Goal: Information Seeking & Learning: Learn about a topic

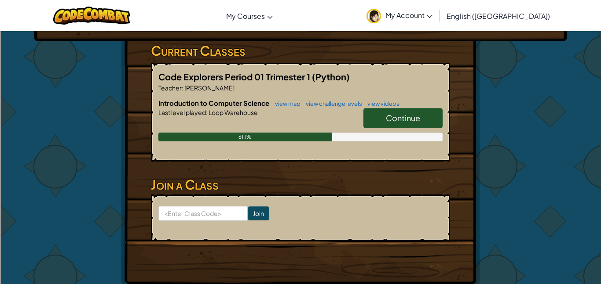
scroll to position [139, 0]
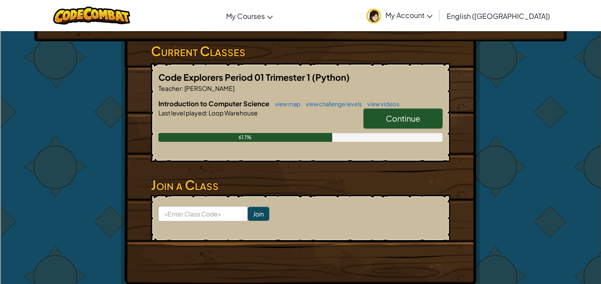
click at [389, 113] on span "Continue" at bounding box center [403, 118] width 34 height 10
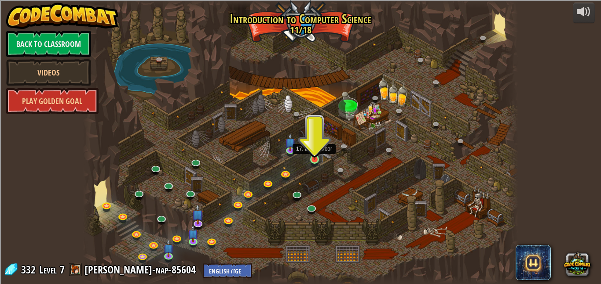
click at [314, 159] on img at bounding box center [314, 149] width 10 height 24
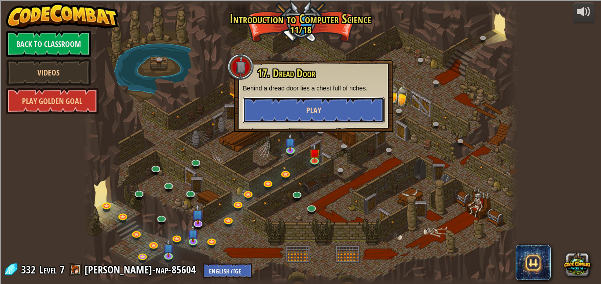
click at [350, 101] on button "Play" at bounding box center [314, 110] width 142 height 26
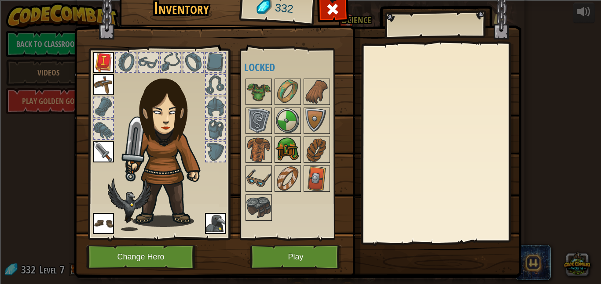
click at [281, 153] on img at bounding box center [287, 150] width 25 height 25
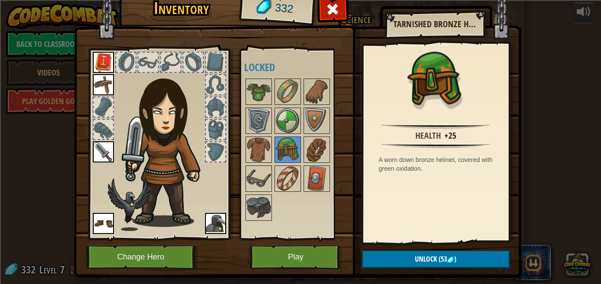
click at [301, 161] on div at bounding box center [296, 149] width 104 height 145
click at [294, 170] on img at bounding box center [287, 179] width 25 height 25
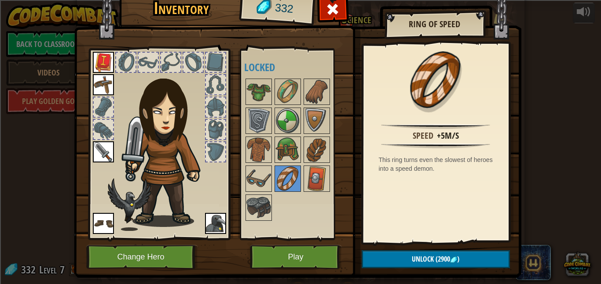
click at [277, 193] on div at bounding box center [296, 149] width 104 height 145
click at [318, 185] on img at bounding box center [316, 179] width 25 height 25
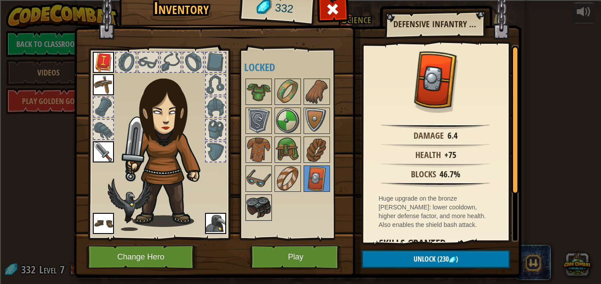
click at [262, 206] on img at bounding box center [258, 208] width 25 height 25
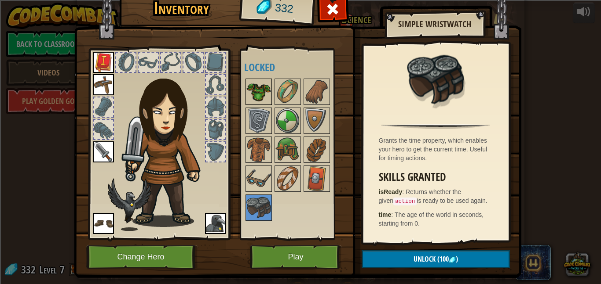
click at [259, 93] on img at bounding box center [258, 92] width 25 height 25
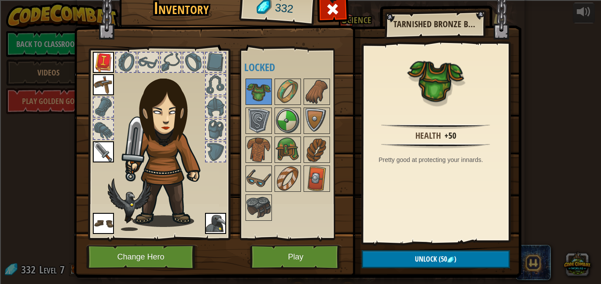
click at [279, 243] on img at bounding box center [297, 118] width 447 height 319
click at [284, 252] on button "Play" at bounding box center [296, 257] width 92 height 24
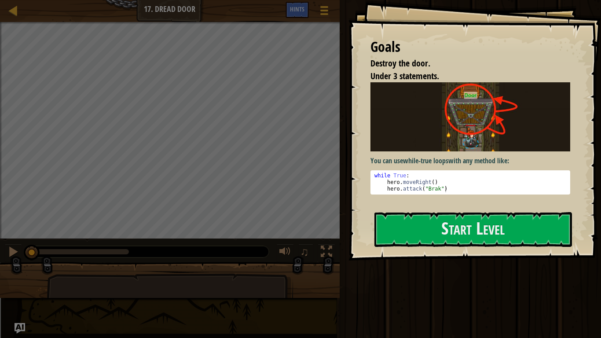
click at [481, 149] on img at bounding box center [470, 116] width 200 height 69
click at [468, 235] on button "Start Level" at bounding box center [472, 229] width 197 height 35
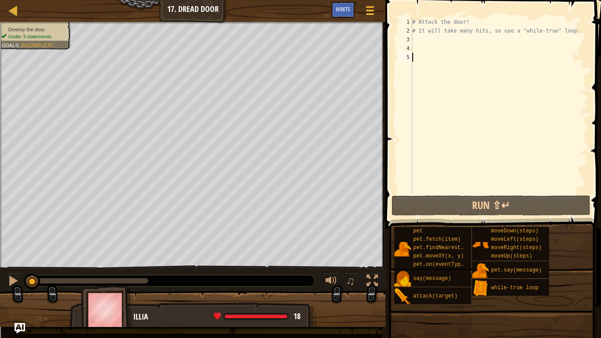
click at [457, 31] on div "# Attack the door! # It will take many hits, so use a "while-true" loop." at bounding box center [498, 114] width 177 height 193
type textarea "# It will take many hits, so use a "while-true" loop."
click at [460, 34] on div "# Attack the door! # It will take many hits, so use a "while-true" loop." at bounding box center [498, 114] width 177 height 193
click at [462, 42] on div "# Attack the door! # It will take many hits, so use a "while-true" loop." at bounding box center [498, 114] width 177 height 193
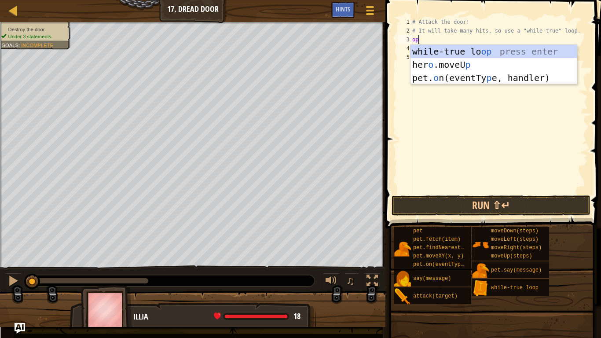
scroll to position [4, 0]
type textarea "o"
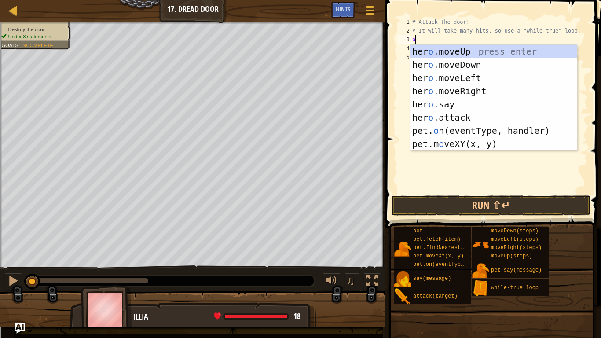
scroll to position [4, 0]
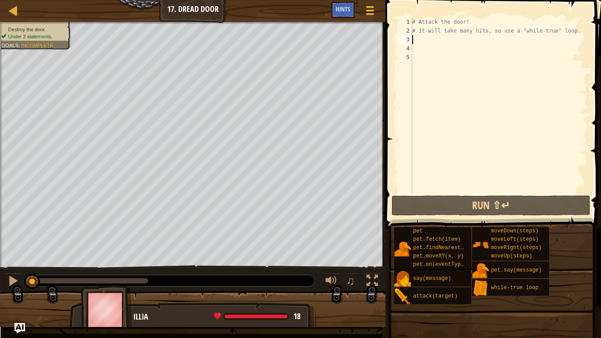
type textarea "d"
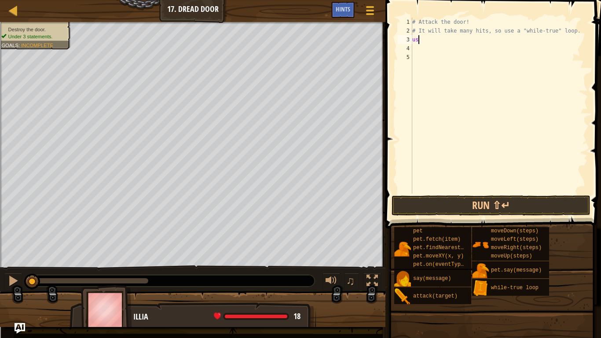
scroll to position [4, 0]
type textarea "u"
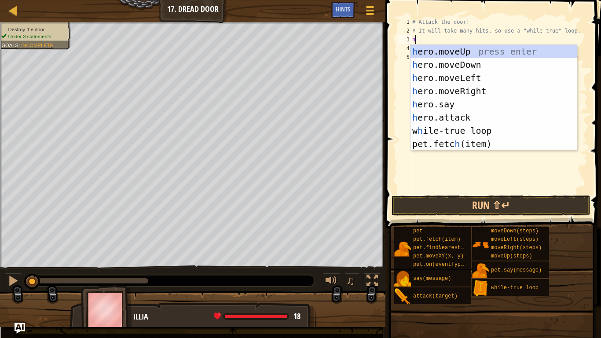
type textarea "hr"
click at [477, 173] on div "# Attack the door! # It will take many hits, so use a "while-true" loop. hr" at bounding box center [498, 114] width 177 height 193
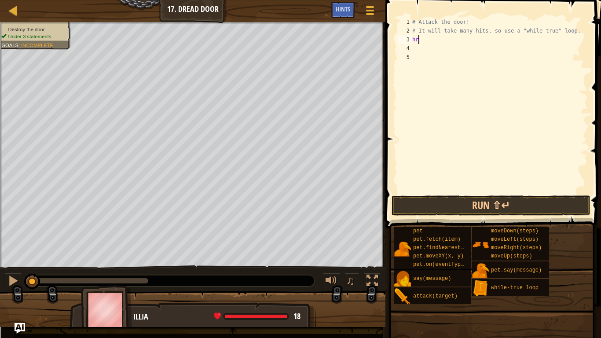
click at [424, 36] on div "# Attack the door! # It will take many hits, so use a "while-true" loop. hr" at bounding box center [498, 114] width 177 height 193
type textarea "h"
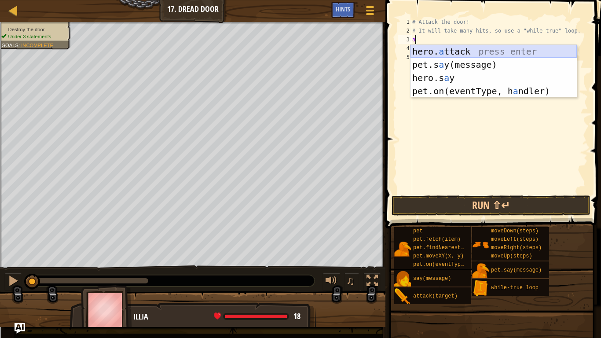
click at [495, 50] on div "hero. a ttack press enter pet.s a y(message) press enter hero.s a y press enter…" at bounding box center [493, 84] width 166 height 79
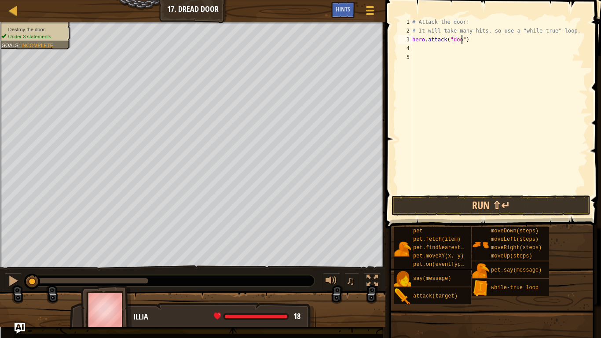
scroll to position [4, 8]
click at [468, 208] on button "Run ⇧↵" at bounding box center [490, 205] width 199 height 20
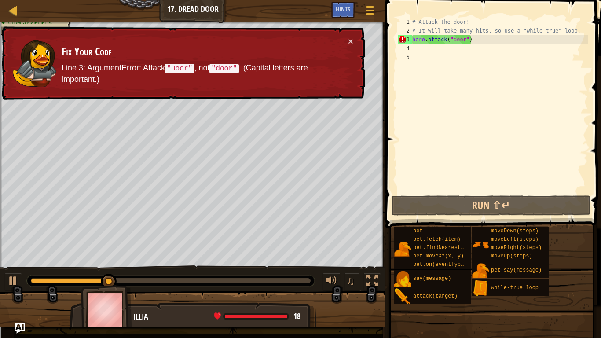
click at [458, 40] on div "# Attack the door! # It will take many hits, so use a "while-true" loop. hero .…" at bounding box center [498, 114] width 177 height 193
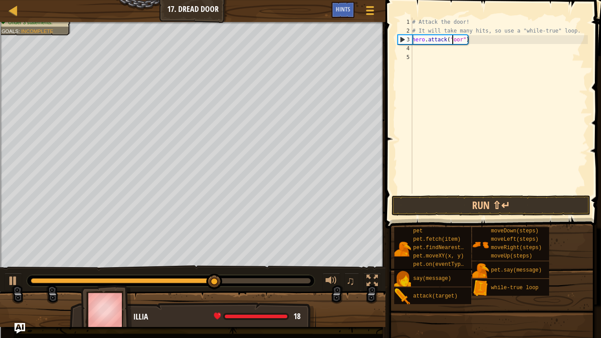
scroll to position [4, 7]
type textarea "hero.attack("Door")"
click at [494, 212] on button "Run ⇧↵" at bounding box center [490, 205] width 199 height 20
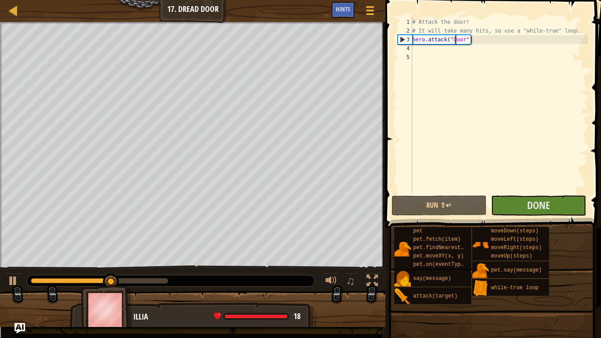
click at [490, 41] on div "# Attack the door! # It will take many hits, so use a "while-true" loop. hero .…" at bounding box center [498, 114] width 177 height 193
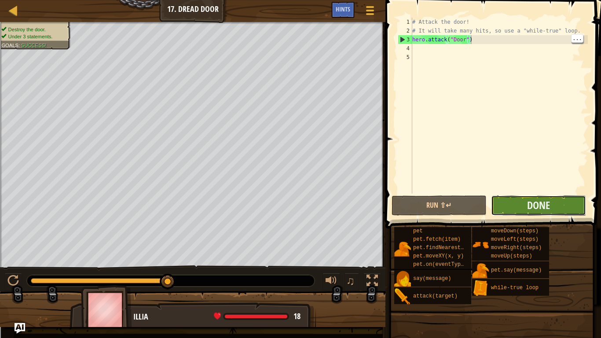
click at [506, 207] on button "Done" at bounding box center [538, 205] width 95 height 20
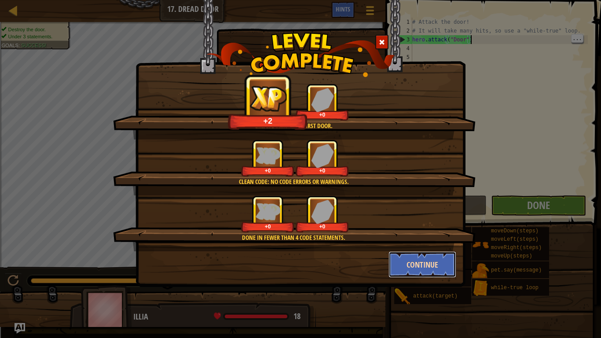
click at [421, 259] on button "Continue" at bounding box center [422, 264] width 68 height 26
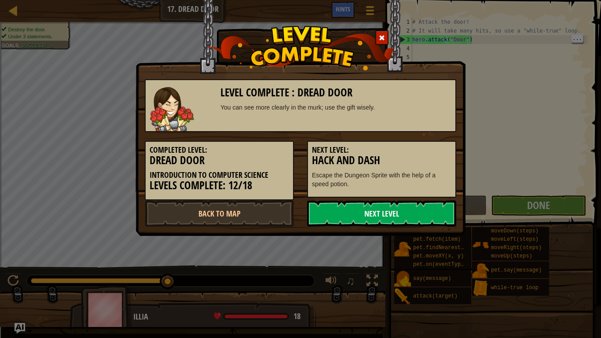
click at [423, 214] on link "Next Level" at bounding box center [381, 213] width 149 height 26
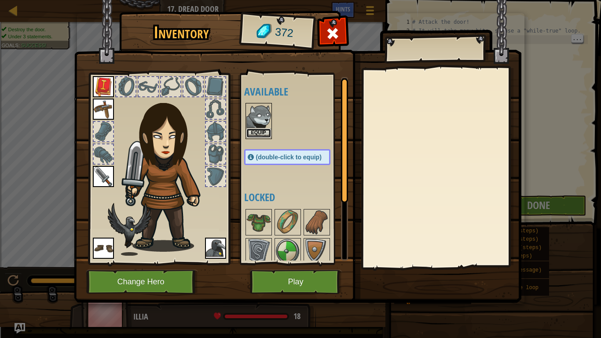
click at [261, 131] on button "Equip" at bounding box center [258, 132] width 25 height 9
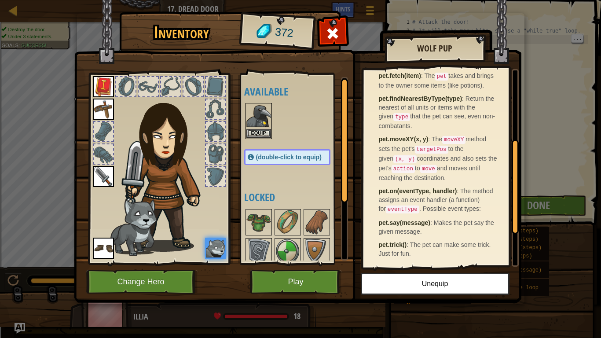
scroll to position [0, 0]
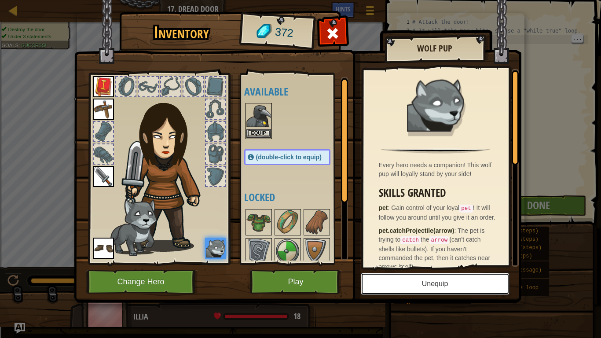
click at [452, 279] on button "Unequip" at bounding box center [435, 284] width 149 height 22
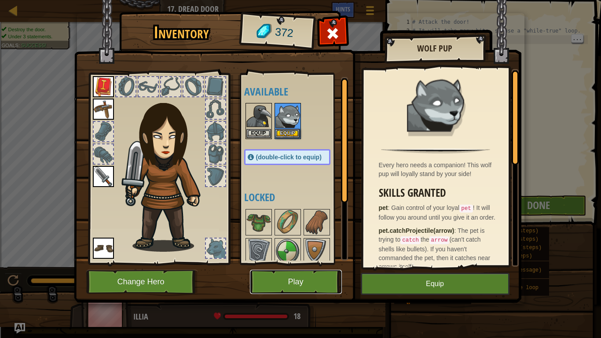
click at [298, 284] on button "Play" at bounding box center [296, 282] width 92 height 24
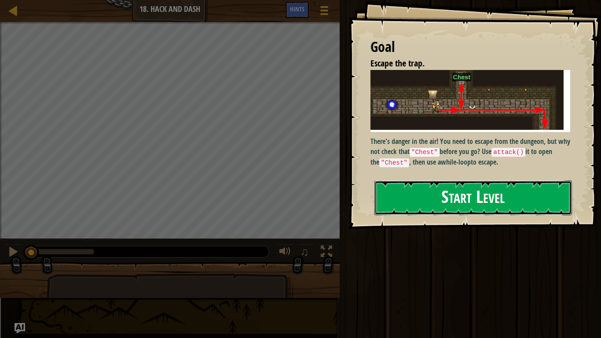
click at [420, 195] on button "Start Level" at bounding box center [472, 197] width 197 height 35
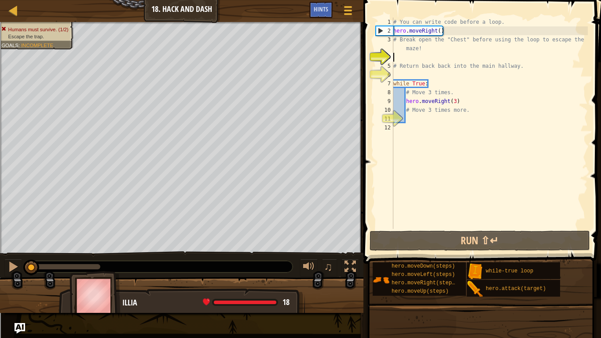
click at [438, 47] on div "# You can write code before a loop. hero . moveRight ( ) # Break open the "Ches…" at bounding box center [489, 132] width 196 height 229
type textarea "# Break open the "Chest" before using the loop to escape the maze!"
click at [436, 54] on div "# You can write code before a loop. hero . moveRight ( ) # Break open the "Ches…" at bounding box center [489, 132] width 196 height 229
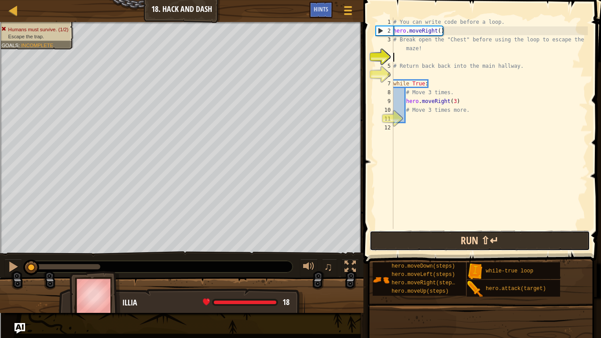
click at [477, 250] on button "Run ⇧↵" at bounding box center [479, 240] width 220 height 20
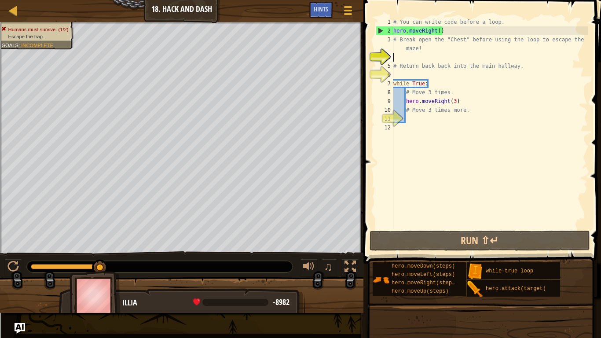
click at [474, 79] on div "# You can write code before a loop. hero . moveRight ( ) # Break open the "Ches…" at bounding box center [489, 132] width 196 height 229
type textarea "while True:"
click at [437, 57] on div "# You can write code before a loop. hero . moveRight ( ) # Break open the "Ches…" at bounding box center [489, 132] width 196 height 229
click at [461, 97] on div "# You can write code before a loop. hero . moveRight ( ) # Break open the "Ches…" at bounding box center [489, 132] width 196 height 229
type textarea "hero.moveRight(3)"
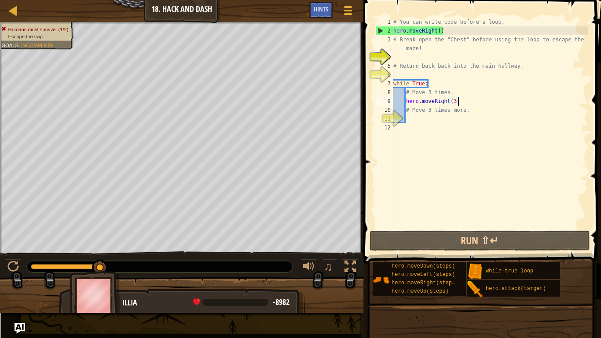
click at [393, 54] on div "# You can write code before a loop. hero . moveRight ( ) # Break open the "Ches…" at bounding box center [489, 132] width 196 height 229
click at [472, 35] on div "# You can write code before a loop. hero . moveRight ( ) # Break open the "Ches…" at bounding box center [489, 132] width 196 height 229
click at [462, 39] on div "# You can write code before a loop. hero . moveRight ( ) # Break open the "Ches…" at bounding box center [489, 132] width 196 height 229
click at [467, 30] on div "# You can write code before a loop. hero . moveRight ( ) # Break open the "Ches…" at bounding box center [489, 132] width 196 height 229
type textarea "hero.moveRight()"
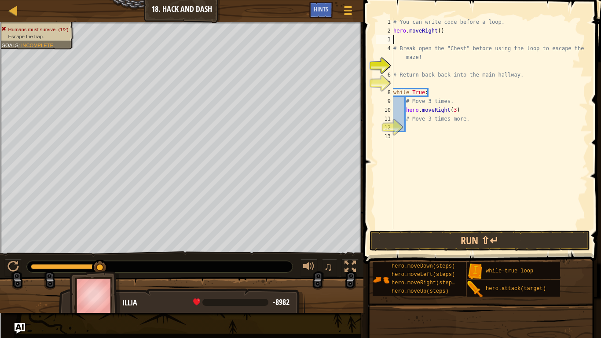
scroll to position [4, 0]
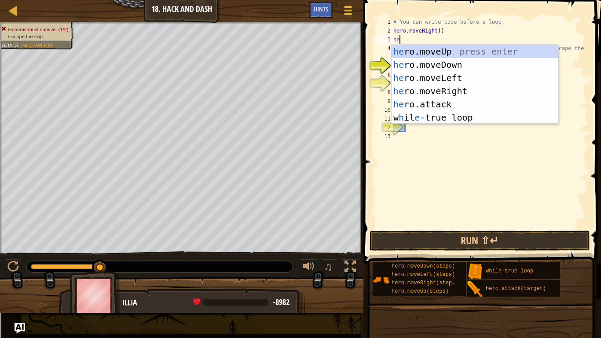
type textarea "hero"
click at [465, 52] on div "hero .moveUp press enter hero .moveDown press enter hero .moveLeft press enter …" at bounding box center [474, 98] width 166 height 106
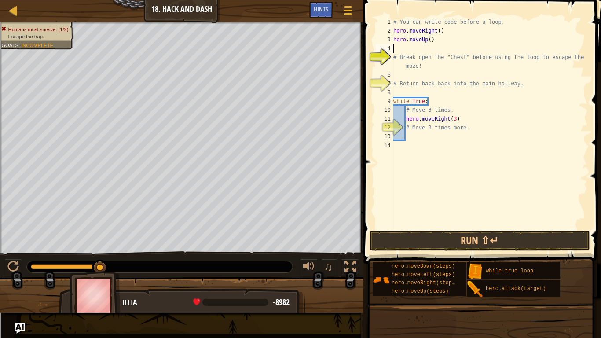
scroll to position [4, 0]
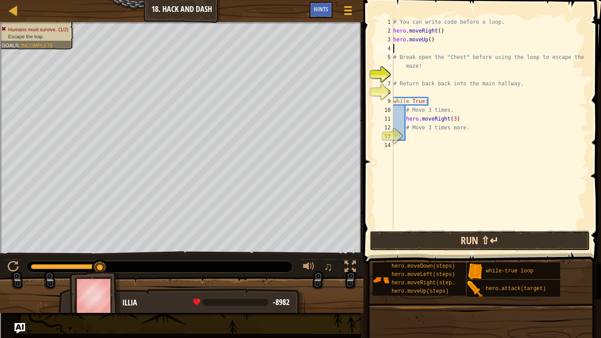
click at [461, 243] on button "Run ⇧↵" at bounding box center [479, 240] width 220 height 20
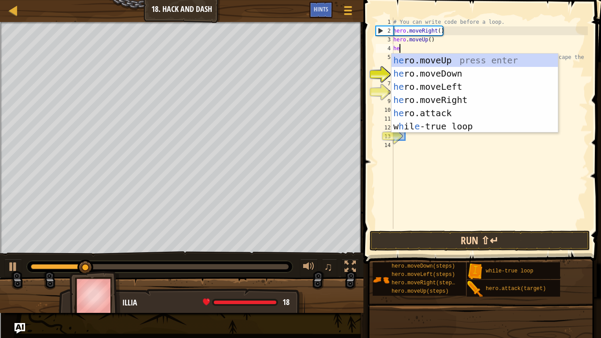
scroll to position [4, 1]
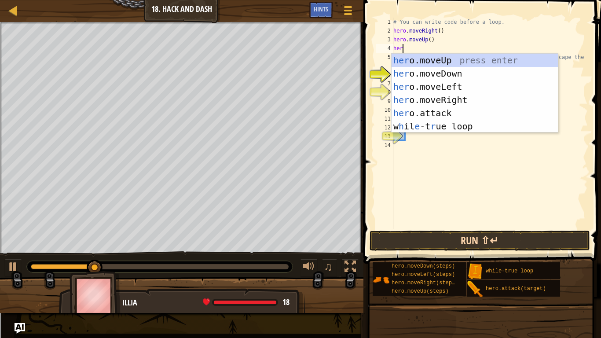
type textarea "hero"
click at [497, 75] on div "hero .moveUp press enter hero .moveDown press enter hero .moveLeft press enter …" at bounding box center [474, 107] width 166 height 106
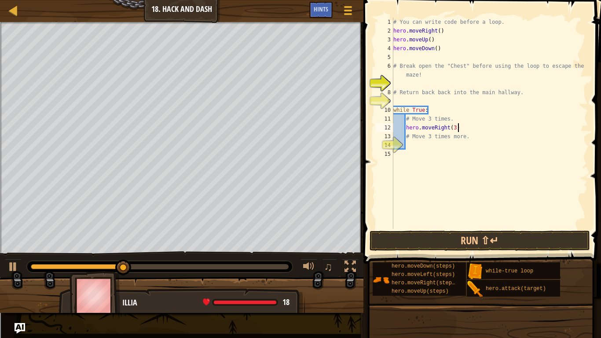
click at [467, 126] on div "# You can write code before a loop. hero . moveRight ( ) hero . moveUp ( ) hero…" at bounding box center [489, 132] width 196 height 229
type textarea "hero.moveRight(3)"
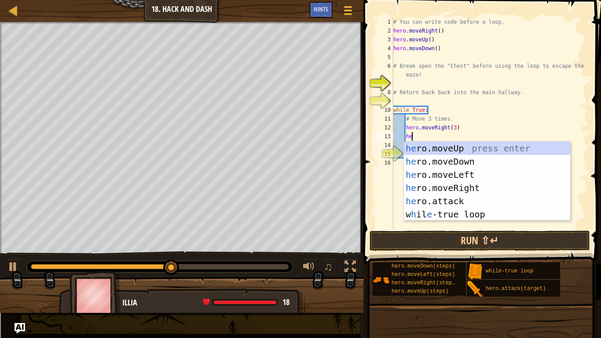
type textarea "hero"
click at [513, 161] on div "hero .moveUp press enter hero .moveDown press enter hero .moveLeft press enter …" at bounding box center [487, 195] width 166 height 106
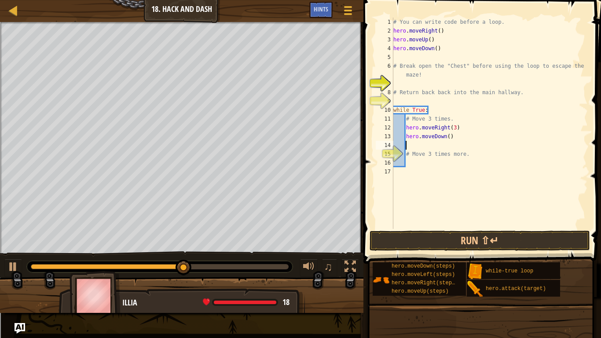
scroll to position [4, 1]
click at [448, 137] on div "# You can write code before a loop. hero . moveRight ( ) hero . moveUp ( ) hero…" at bounding box center [489, 132] width 196 height 229
type textarea "hero.moveDown(3)"
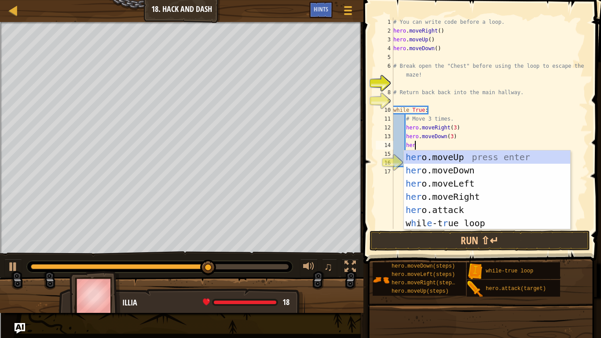
type textarea "hero"
click at [472, 193] on div "hero .moveUp press enter hero .moveDown press enter hero .moveLeft press enter …" at bounding box center [487, 203] width 166 height 106
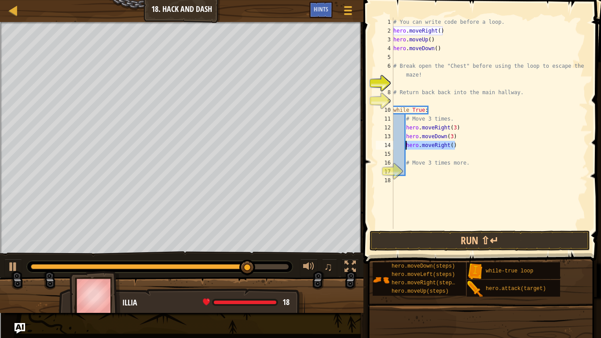
drag, startPoint x: 467, startPoint y: 144, endPoint x: 404, endPoint y: 144, distance: 62.4
click at [404, 144] on div "# You can write code before a loop. hero . moveRight ( ) hero . moveUp ( ) hero…" at bounding box center [489, 132] width 196 height 229
type textarea "hero.moveRight()"
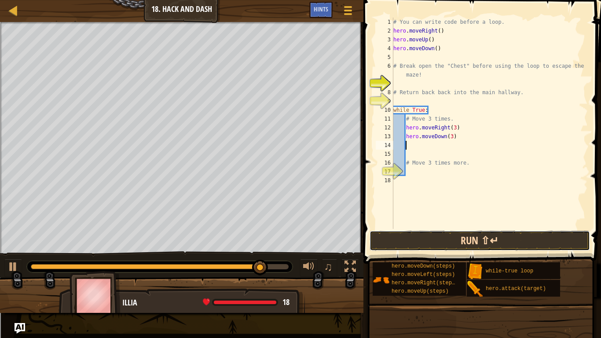
click at [406, 239] on button "Run ⇧↵" at bounding box center [479, 240] width 220 height 20
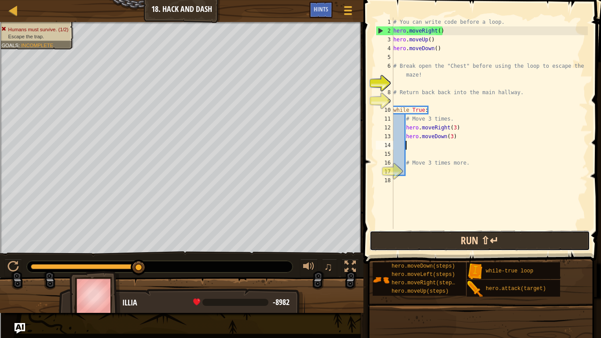
click at [445, 244] on button "Run ⇧↵" at bounding box center [479, 240] width 220 height 20
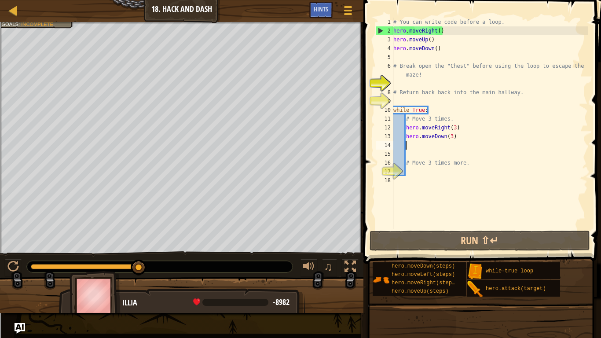
click at [472, 204] on div "# You can write code before a loop. hero . moveRight ( ) hero . moveUp ( ) hero…" at bounding box center [489, 132] width 196 height 229
click at [439, 101] on div "# You can write code before a loop. hero . moveRight ( ) hero . moveUp ( ) hero…" at bounding box center [489, 132] width 196 height 229
click at [390, 168] on div "Map Introduction to Computer Science 18. Hack and Dash Game Menu Done Hints 1 ה…" at bounding box center [300, 169] width 601 height 338
click at [242, 0] on div "Map Introduction to Computer Science 18. Hack and Dash Game Menu Done Hints 1 ה…" at bounding box center [300, 169] width 601 height 338
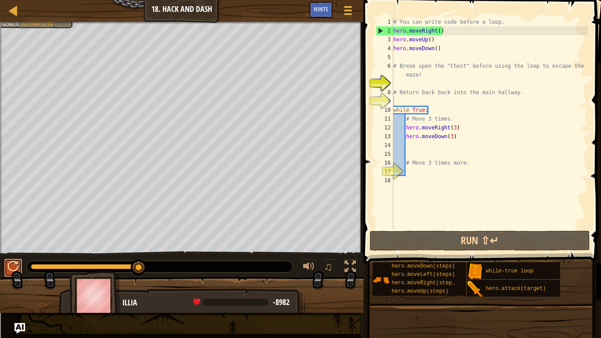
click at [7, 268] on div at bounding box center [12, 266] width 11 height 11
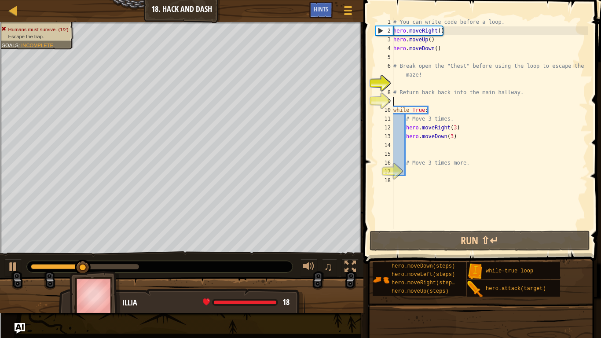
click at [59, 26] on div "Humans must survive. (1/2) Escape the trap. Goals : Incomplete" at bounding box center [32, 32] width 84 height 33
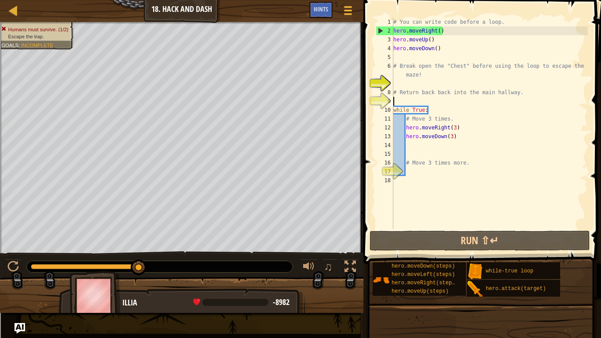
click at [129, 284] on div "Illia" at bounding box center [209, 302] width 174 height 11
click at [106, 284] on img at bounding box center [94, 295] width 51 height 49
click at [325, 9] on span "Hints" at bounding box center [321, 9] width 15 height 8
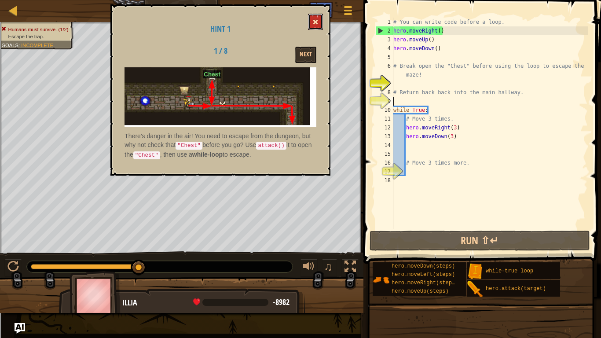
click at [310, 22] on button at bounding box center [315, 22] width 15 height 16
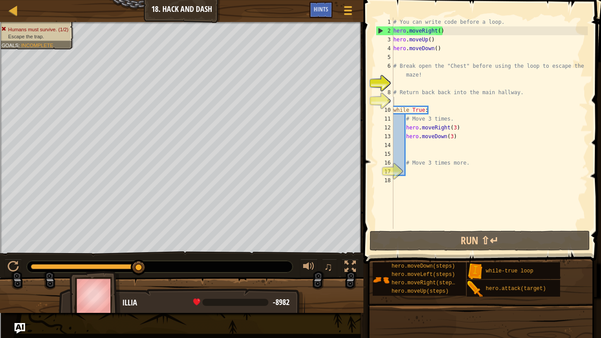
click at [408, 57] on div "# You can write code before a loop. hero . moveRight ( ) hero . moveUp ( ) hero…" at bounding box center [489, 132] width 196 height 229
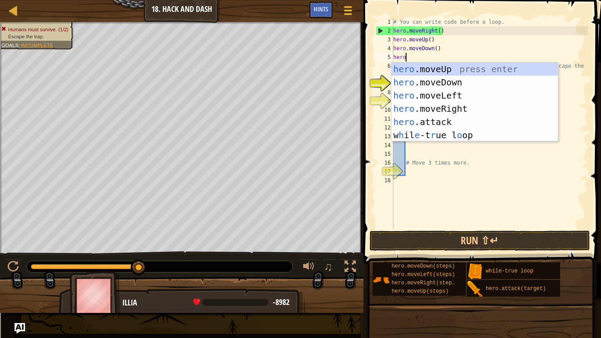
scroll to position [4, 1]
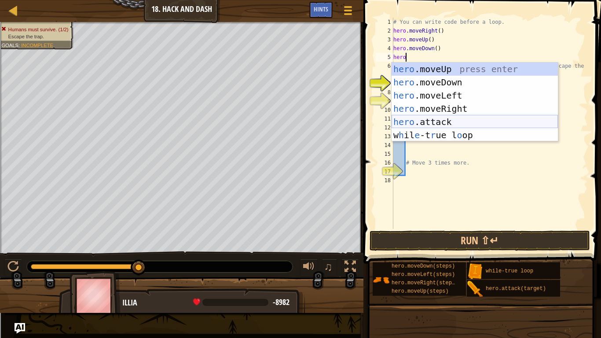
click at [420, 120] on div "hero .moveUp press enter hero .moveDown press enter hero .moveLeft press enter …" at bounding box center [474, 115] width 166 height 106
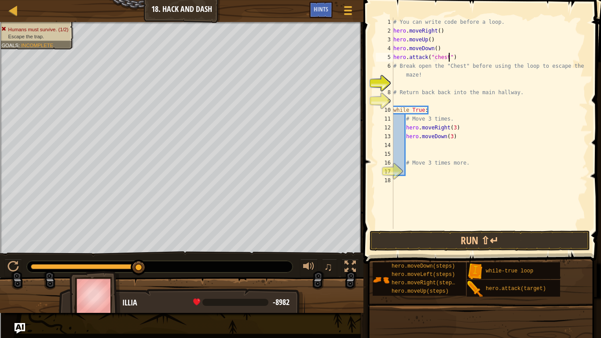
scroll to position [4, 8]
click at [446, 240] on button "Run ⇧↵" at bounding box center [479, 240] width 220 height 20
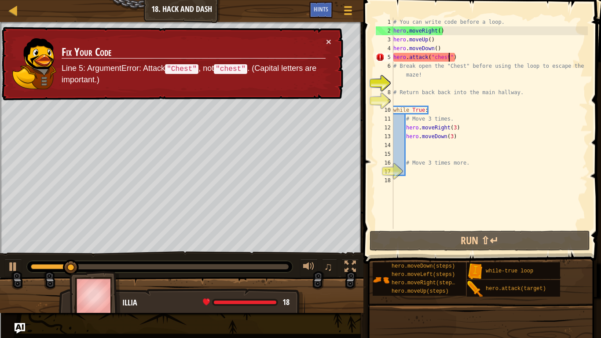
click at [436, 56] on div "# You can write code before a loop. hero . moveRight ( ) hero . moveUp ( ) hero…" at bounding box center [489, 132] width 196 height 229
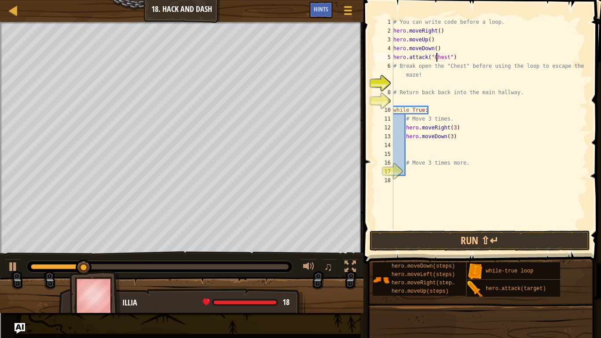
scroll to position [4, 6]
click at [410, 243] on button "Run ⇧↵" at bounding box center [479, 240] width 220 height 20
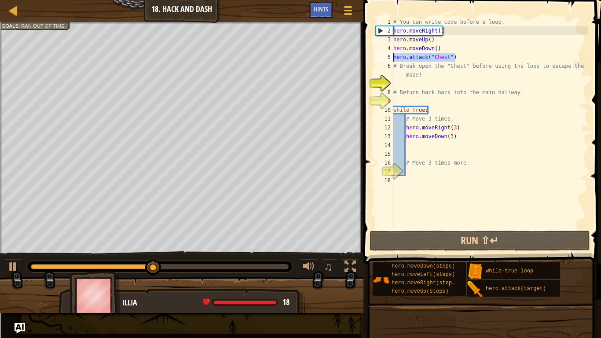
drag, startPoint x: 456, startPoint y: 56, endPoint x: 391, endPoint y: 58, distance: 64.7
click at [391, 58] on div "hero.attack("Chest") 1 2 3 4 5 6 7 8 9 10 11 12 13 14 15 16 17 18 # You can wri…" at bounding box center [481, 123] width 214 height 211
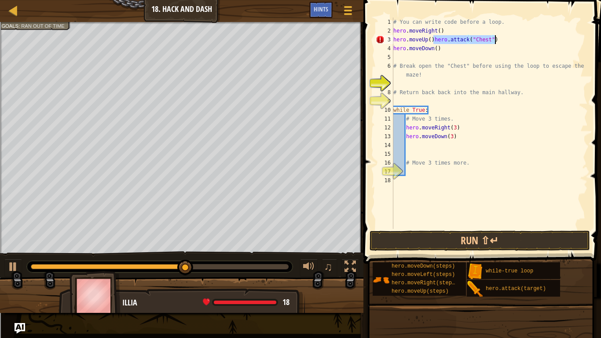
click at [434, 39] on div "# You can write code before a loop. hero . moveRight ( ) hero . moveUp ( ) hero…" at bounding box center [489, 123] width 196 height 211
type textarea "hero.attack("Chest")"
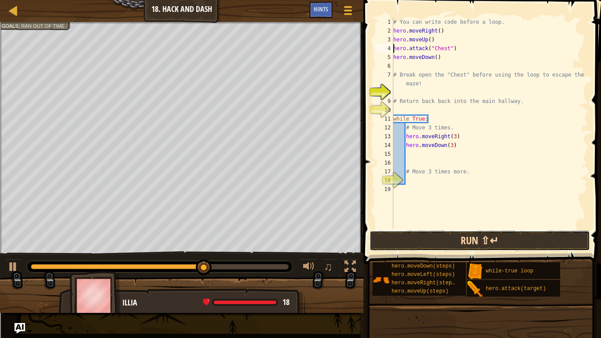
click at [411, 244] on button "Run ⇧↵" at bounding box center [479, 240] width 220 height 20
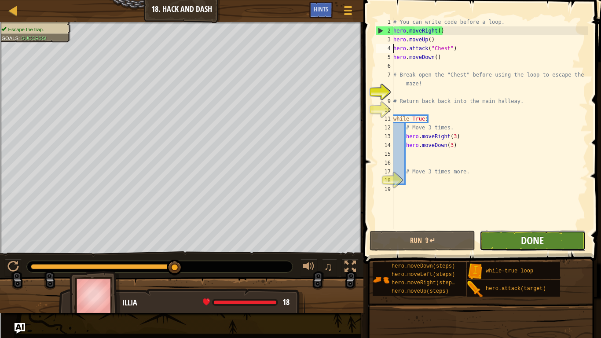
click at [523, 247] on button "Done" at bounding box center [532, 240] width 106 height 20
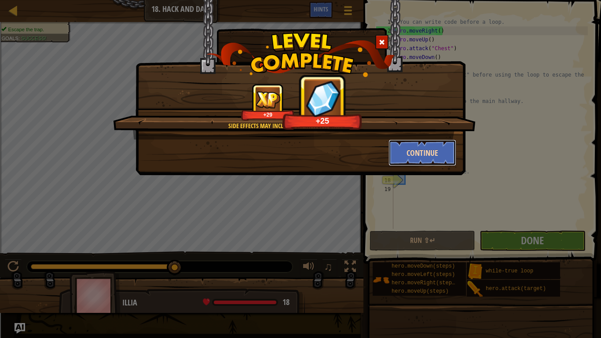
click at [410, 150] on button "Continue" at bounding box center [422, 152] width 68 height 26
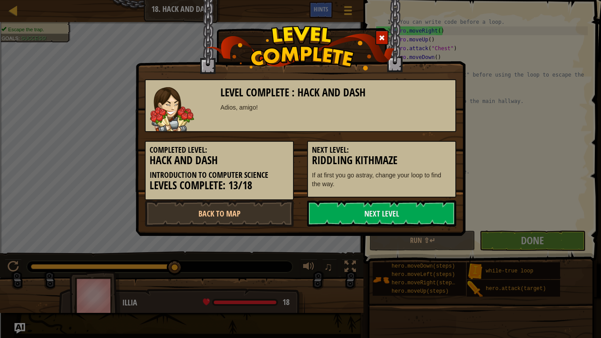
click at [411, 150] on h5 "Next Level:" at bounding box center [381, 150] width 139 height 9
click at [376, 221] on link "Next Level" at bounding box center [381, 213] width 149 height 26
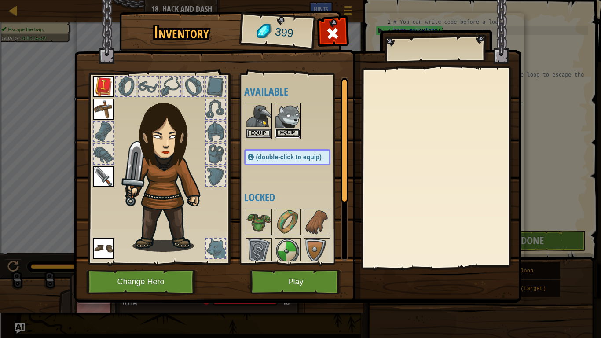
click at [292, 134] on button "Equip" at bounding box center [287, 132] width 25 height 9
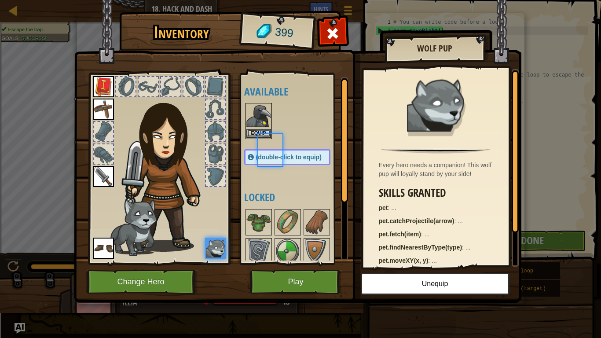
click at [292, 134] on div at bounding box center [296, 121] width 104 height 39
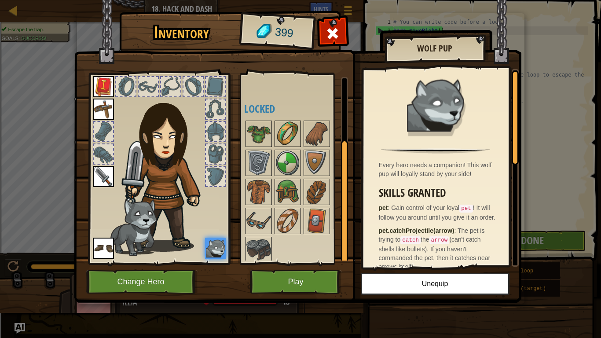
scroll to position [92, 0]
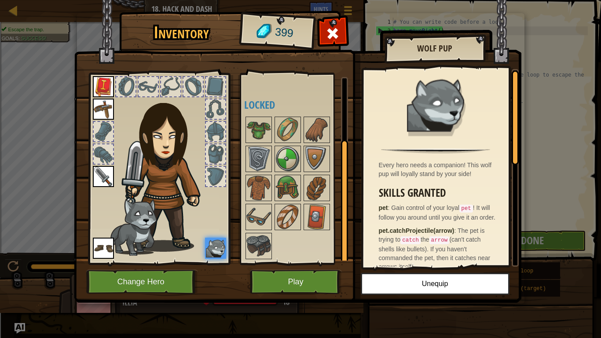
click at [103, 79] on img at bounding box center [103, 86] width 21 height 21
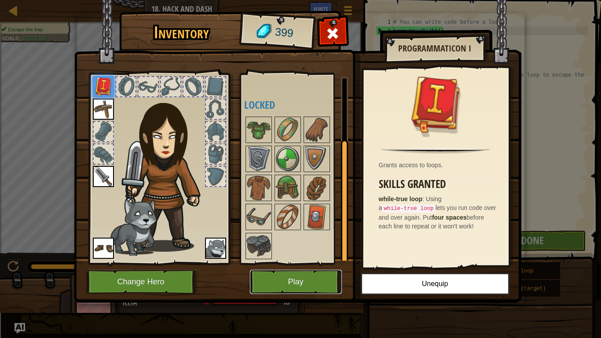
click at [275, 281] on button "Play" at bounding box center [296, 282] width 92 height 24
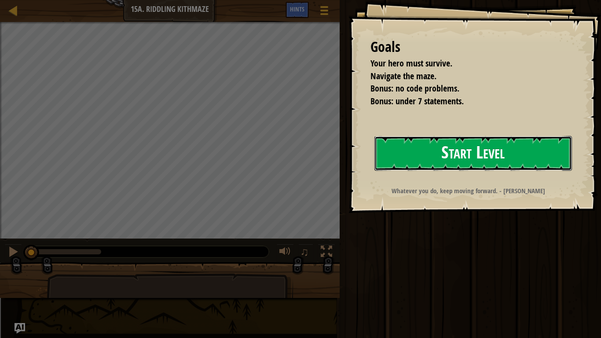
click at [475, 147] on button "Start Level" at bounding box center [472, 153] width 197 height 35
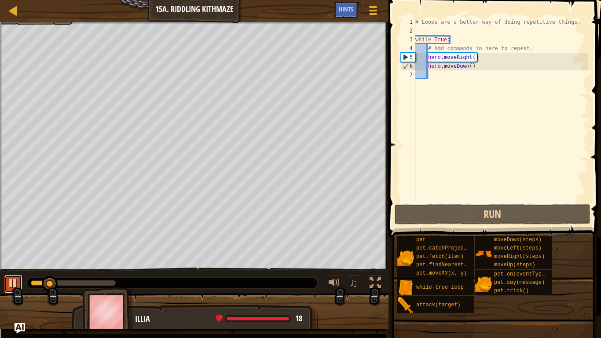
click at [13, 281] on div at bounding box center [12, 282] width 11 height 11
drag, startPoint x: 52, startPoint y: 284, endPoint x: 18, endPoint y: 279, distance: 34.2
click at [18, 279] on div "♫" at bounding box center [194, 280] width 388 height 26
click at [474, 57] on div "# Loops are a better way of doing repetitive things. while True : # Add command…" at bounding box center [500, 119] width 174 height 202
type textarea "hero.moveRight()"
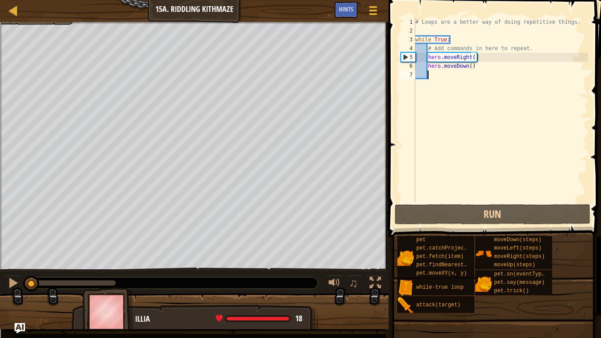
click at [475, 75] on div "# Loops are a better way of doing repetitive things. while True : # Add command…" at bounding box center [500, 119] width 174 height 202
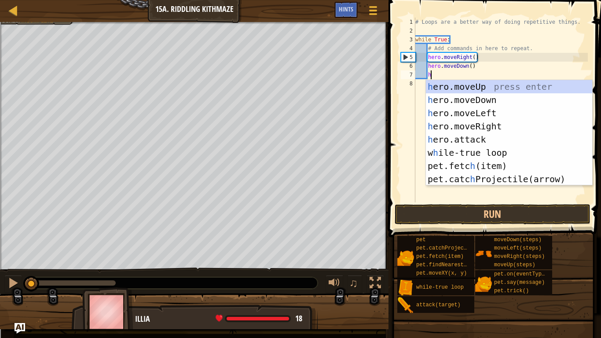
type textarea "her"
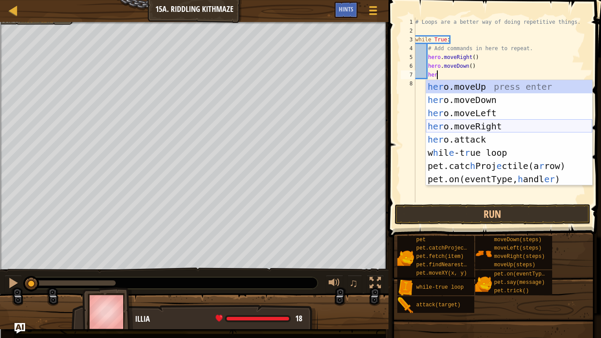
click at [473, 125] on div "her o.moveUp press enter her o.moveDown press enter her o.moveLeft press enter …" at bounding box center [509, 146] width 166 height 132
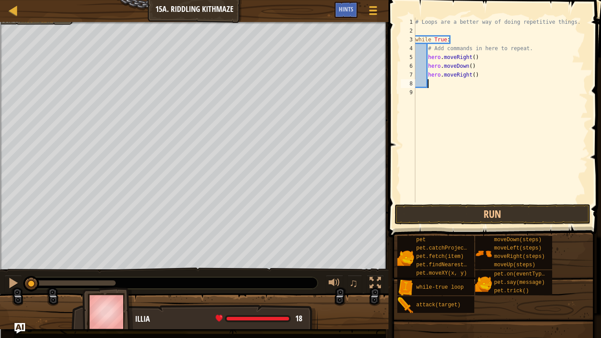
scroll to position [4, 1]
click at [473, 77] on div "# Loops are a better way of doing repetitive things. while True : # Add command…" at bounding box center [500, 119] width 174 height 202
type textarea "hero.moveRight(2)"
click at [500, 74] on div "# Loops are a better way of doing repetitive things. while True : # Add command…" at bounding box center [500, 119] width 174 height 202
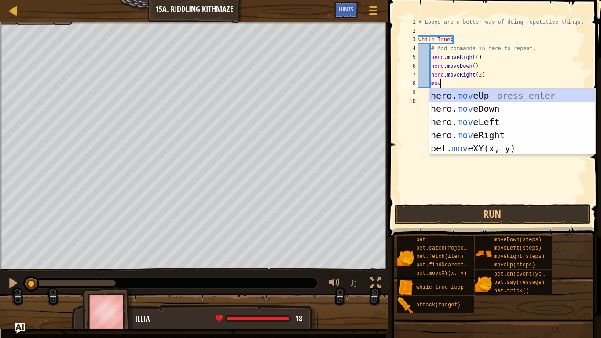
scroll to position [4, 4]
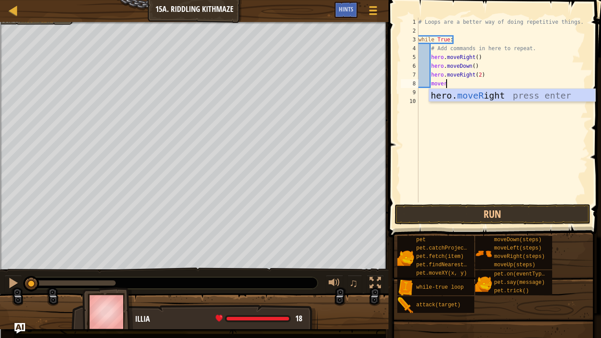
type textarea "move"
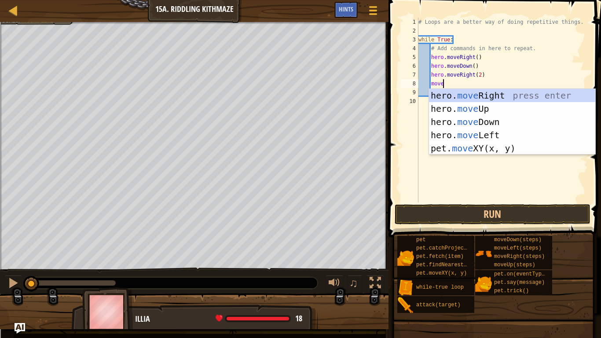
scroll to position [4, 3]
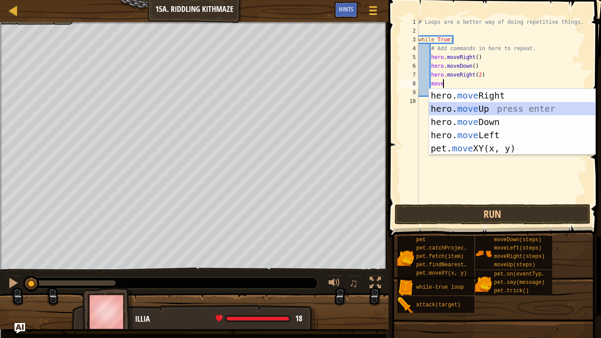
click at [522, 113] on div "hero. move Right press enter hero. move Up press enter hero. move Down press en…" at bounding box center [512, 135] width 166 height 92
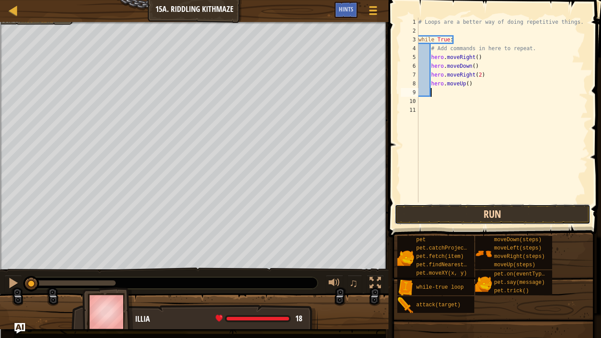
click at [474, 215] on button "Run" at bounding box center [492, 214] width 196 height 20
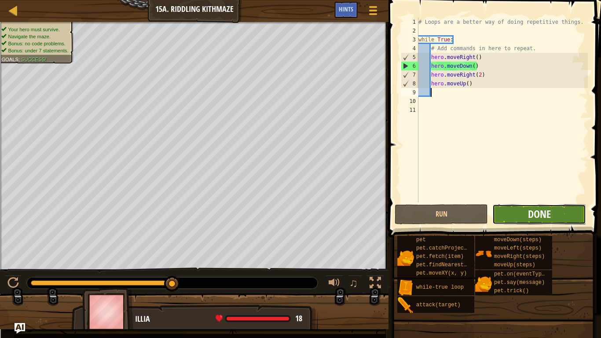
click at [531, 215] on span "Done" at bounding box center [539, 214] width 23 height 14
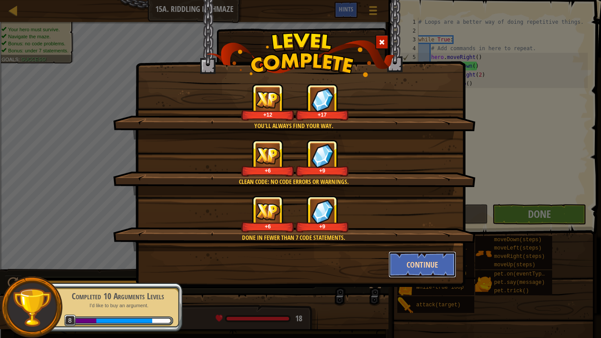
click at [431, 267] on button "Continue" at bounding box center [422, 264] width 68 height 26
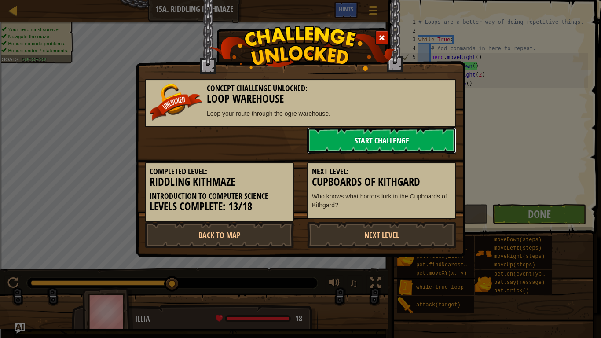
click at [427, 131] on link "Start Challenge" at bounding box center [381, 140] width 149 height 26
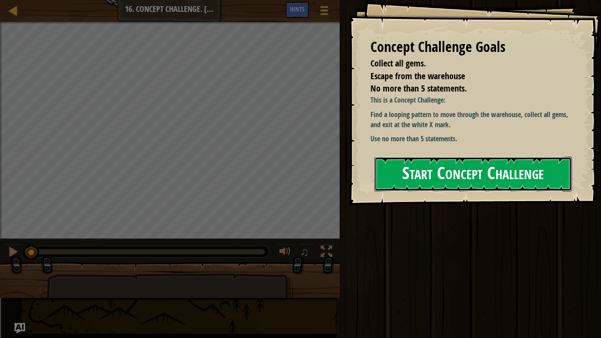
click at [457, 172] on button "Start Concept Challenge" at bounding box center [472, 174] width 197 height 35
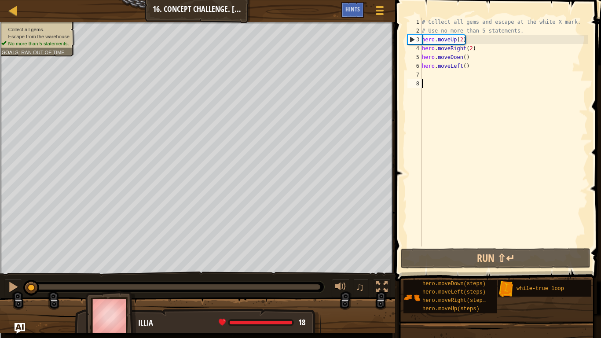
click at [446, 73] on div "# Collect all gems and escape at the white X mark. # Use no more than 5 stateme…" at bounding box center [504, 141] width 168 height 246
type textarea "h"
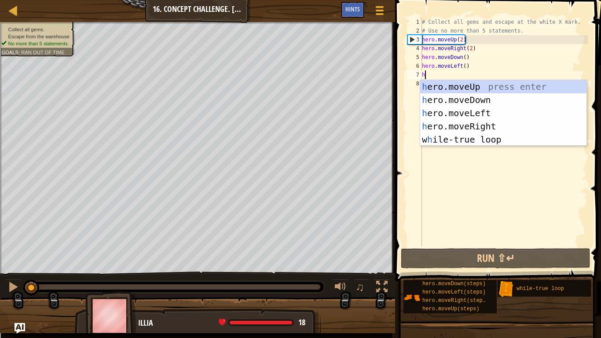
scroll to position [4, 0]
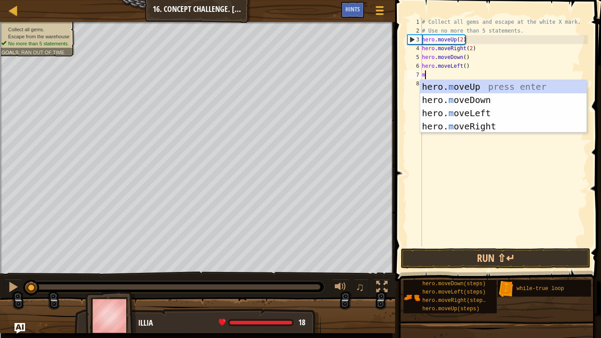
type textarea "mo"
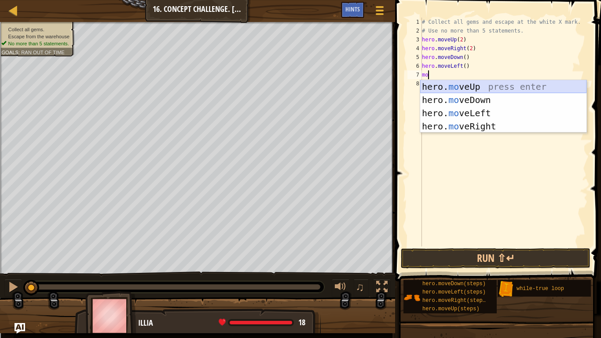
click at [474, 89] on div "hero. mo veUp press enter hero. mo veDown press enter hero. mo veLeft press ent…" at bounding box center [503, 119] width 166 height 79
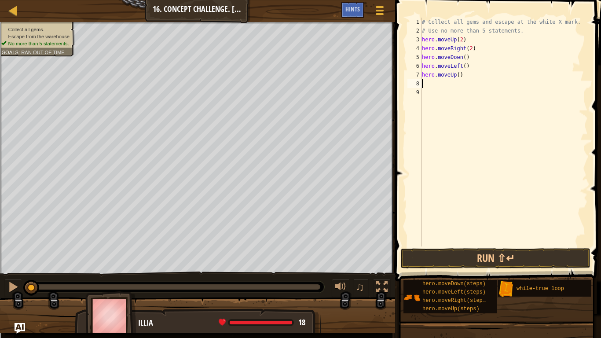
scroll to position [4, 0]
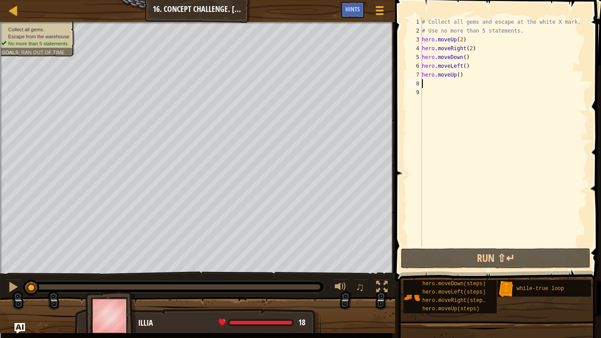
click at [460, 77] on div "# Collect all gems and escape at the white X mark. # Use no more than 5 stateme…" at bounding box center [504, 141] width 168 height 246
type textarea "hero.moveUp(2)"
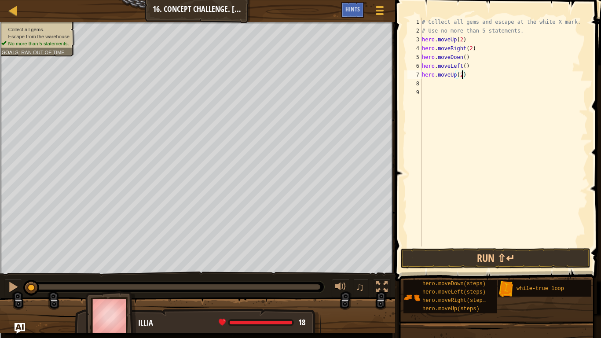
click at [446, 85] on div "# Collect all gems and escape at the white X mark. # Use no more than 5 stateme…" at bounding box center [504, 141] width 168 height 246
click at [456, 256] on button "Run ⇧↵" at bounding box center [496, 258] width 190 height 20
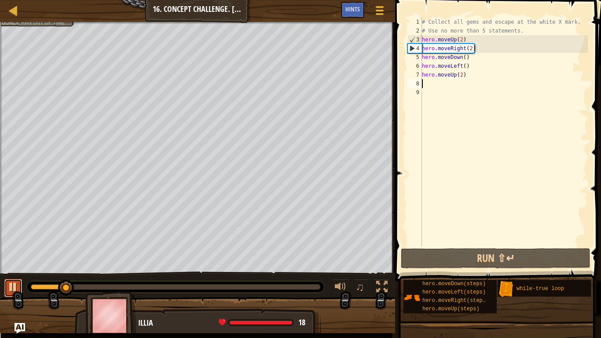
click at [12, 284] on div at bounding box center [12, 286] width 11 height 11
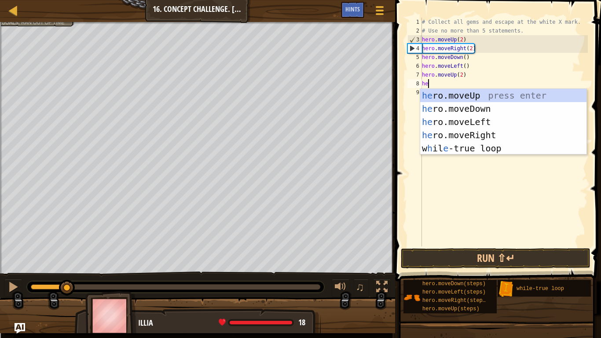
scroll to position [4, 1]
type textarea "her"
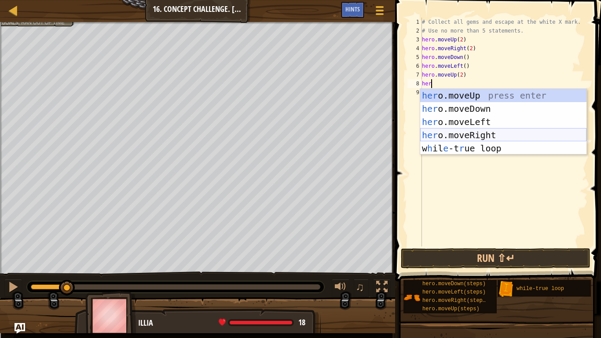
click at [471, 130] on div "her o.moveUp press enter her o.moveDown press enter her o.moveLeft press enter …" at bounding box center [503, 135] width 166 height 92
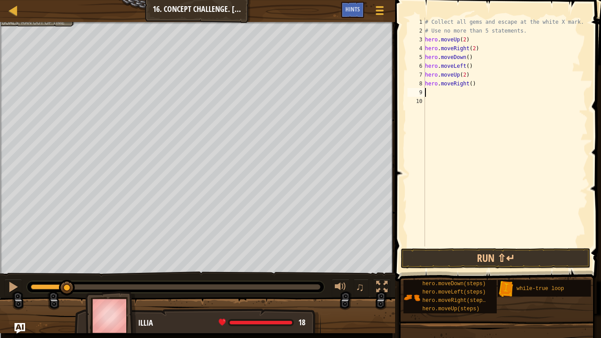
scroll to position [4, 0]
click at [450, 32] on div "# Collect all gems and escape at the white X mark. # Use no more than 5 stateme…" at bounding box center [505, 141] width 164 height 246
click at [503, 43] on div "# Collect all gems and escape at the white X mark. # Use no more than 5 stateme…" at bounding box center [505, 141] width 164 height 246
type textarea "hero.moveUp(2)"
click at [466, 37] on div "# Collect all gems and escape at the white X mark. # Use no more than 5 stateme…" at bounding box center [505, 141] width 164 height 246
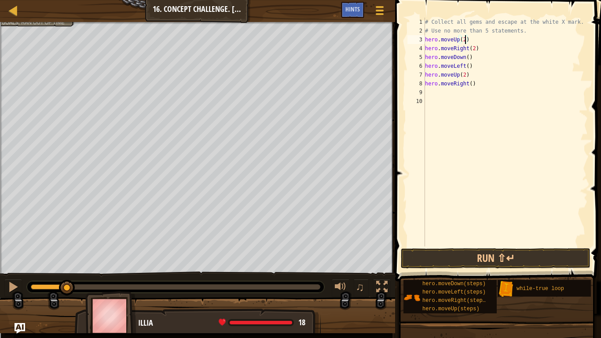
click at [425, 39] on div "# Collect all gems and escape at the white X mark. # Use no more than 5 stateme…" at bounding box center [505, 141] width 164 height 246
click at [427, 39] on div "# Collect all gems and escape at the white X mark. # Use no more than 5 stateme…" at bounding box center [505, 141] width 164 height 246
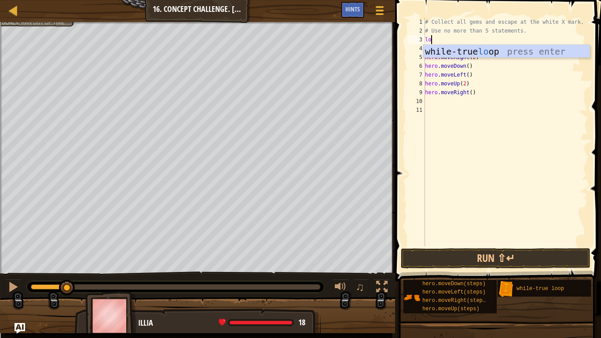
type textarea "loo"
click at [439, 48] on div "while-true loo p press enter" at bounding box center [506, 65] width 166 height 40
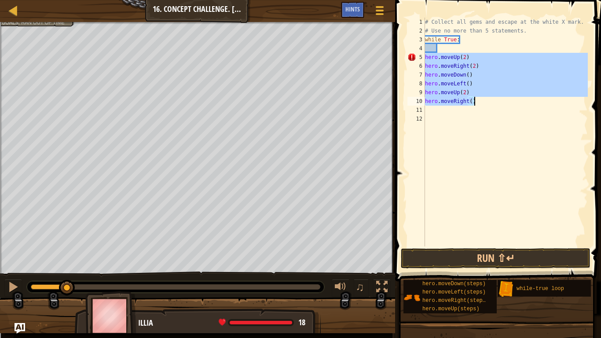
drag, startPoint x: 425, startPoint y: 57, endPoint x: 490, endPoint y: 104, distance: 80.2
click at [490, 104] on div "# Collect all gems and escape at the white X mark. # Use no more than 5 stateme…" at bounding box center [505, 141] width 164 height 246
type textarea "hero.moveUp(2)"
type textarea "while True:"
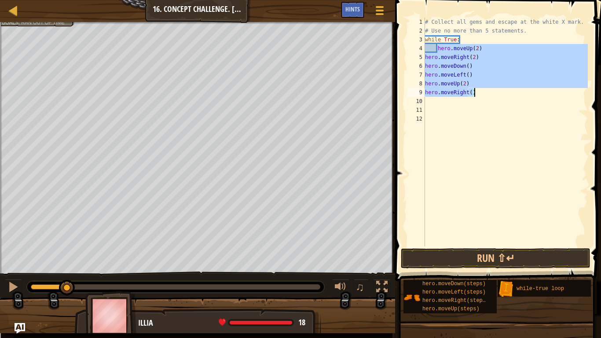
click at [428, 56] on div "# Collect all gems and escape at the white X mark. # Use no more than 5 stateme…" at bounding box center [505, 132] width 164 height 229
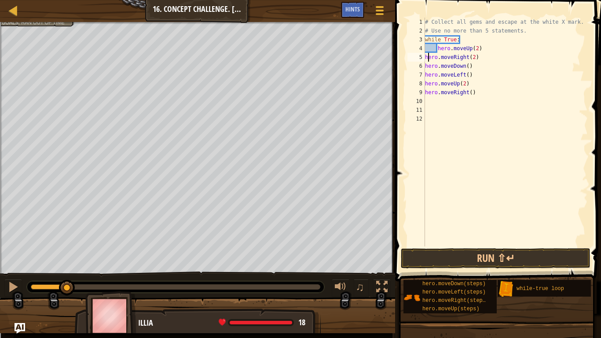
click at [426, 56] on div "# Collect all gems and escape at the white X mark. # Use no more than 5 stateme…" at bounding box center [505, 141] width 164 height 246
click at [427, 83] on div "# Collect all gems and escape at the white X mark. # Use no more than 5 stateme…" at bounding box center [505, 141] width 164 height 246
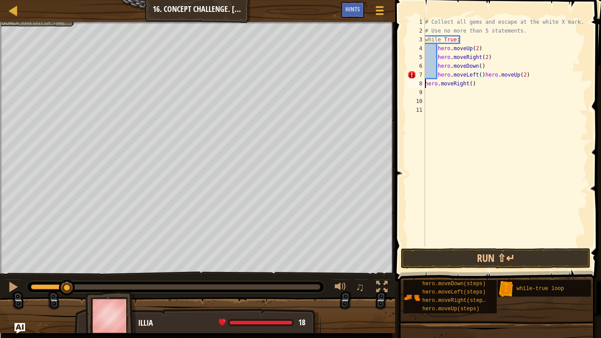
click at [425, 84] on div "# Collect all gems and escape at the white X mark. # Use no more than 5 stateme…" at bounding box center [505, 141] width 164 height 246
click at [484, 76] on div "# Collect all gems and escape at the white X mark. # Use no more than 5 stateme…" at bounding box center [505, 141] width 164 height 246
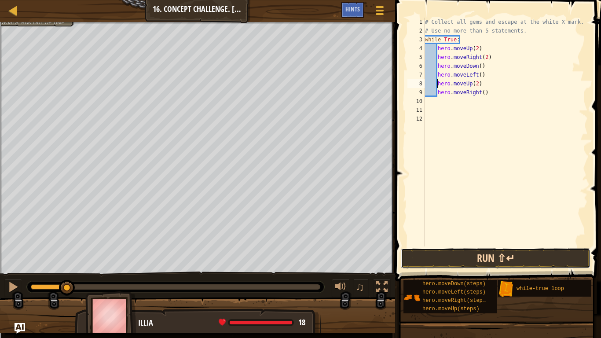
click at [485, 248] on button "Run ⇧↵" at bounding box center [496, 258] width 190 height 20
click at [485, 252] on button "Run ⇧↵" at bounding box center [496, 258] width 190 height 20
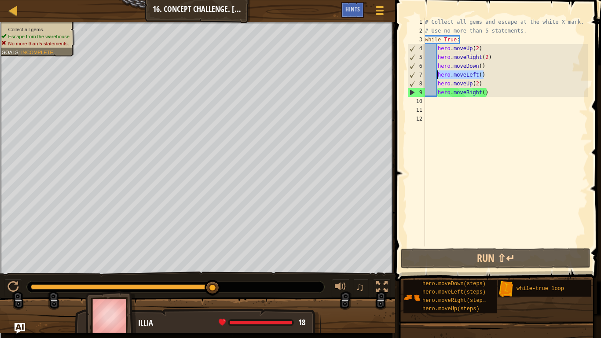
drag, startPoint x: 482, startPoint y: 75, endPoint x: 436, endPoint y: 74, distance: 46.6
click at [436, 74] on div "# Collect all gems and escape at the white X mark. # Use no more than 5 stateme…" at bounding box center [505, 141] width 164 height 246
type textarea "hero.moveLeft()"
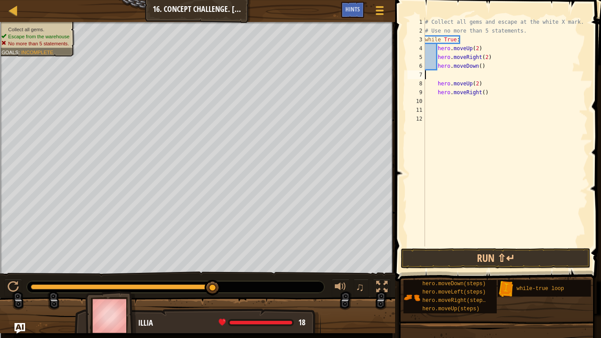
scroll to position [4, 0]
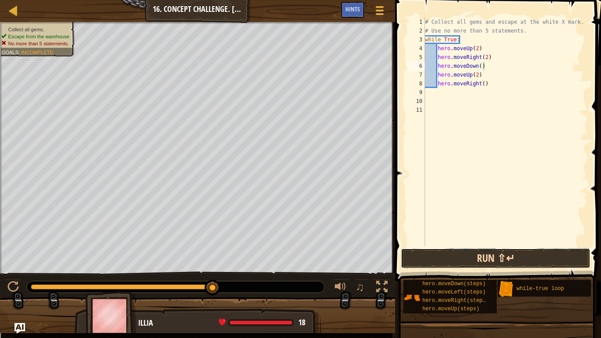
click at [424, 259] on button "Run ⇧↵" at bounding box center [496, 258] width 190 height 20
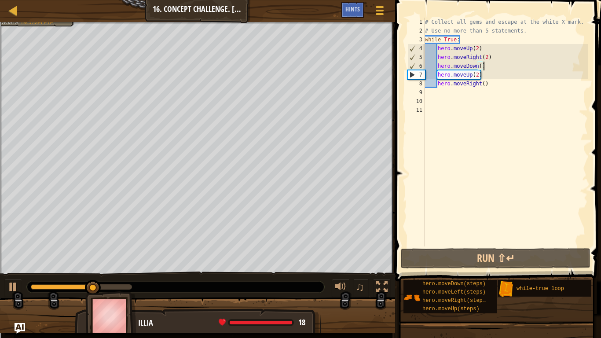
click at [491, 84] on div "# Collect all gems and escape at the white X mark. # Use no more than 5 stateme…" at bounding box center [505, 141] width 164 height 246
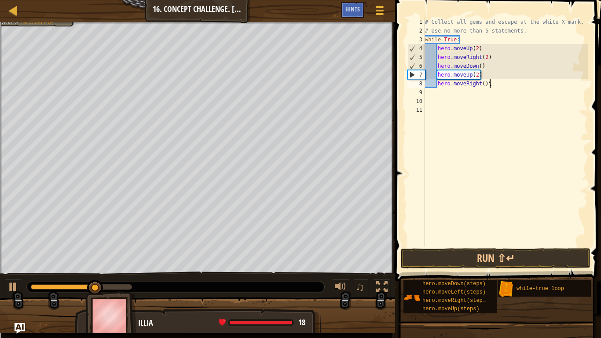
scroll to position [4, 9]
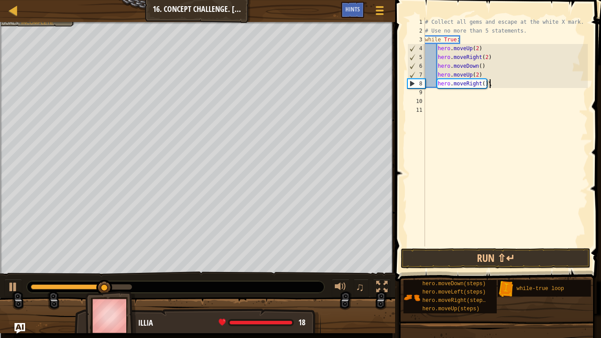
type textarea "hero.moveRight("
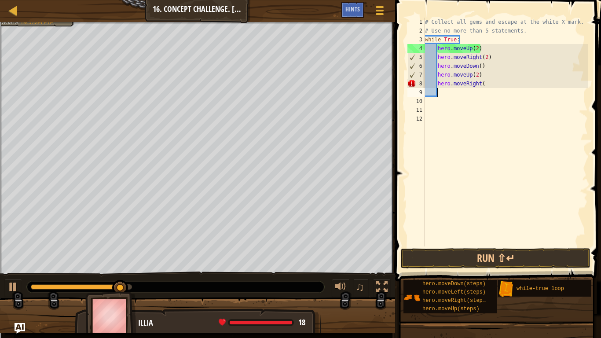
scroll to position [4, 1]
type textarea "h"
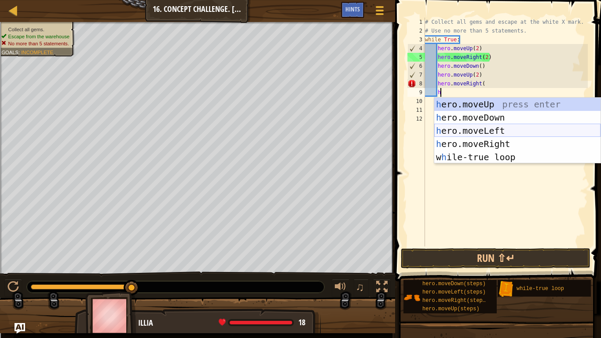
click at [502, 129] on div "h ero.moveUp press enter h ero.moveDown press enter h ero.moveLeft press enter …" at bounding box center [517, 144] width 166 height 92
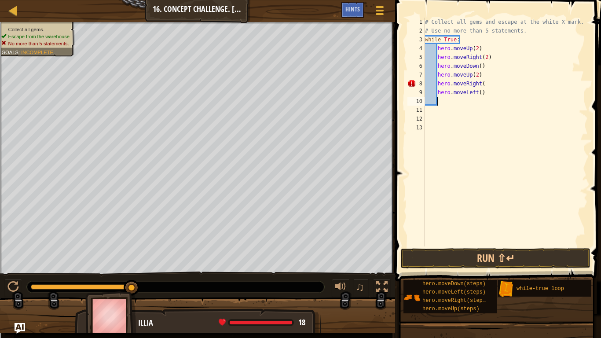
type textarea "h"
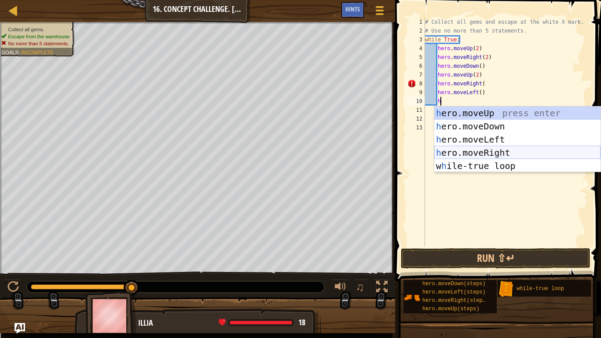
click at [526, 153] on div "h ero.moveUp press enter h ero.moveDown press enter h ero.moveLeft press enter …" at bounding box center [517, 152] width 166 height 92
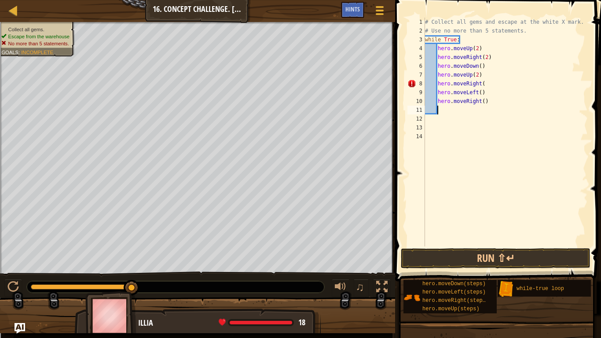
click at [526, 153] on div "# Collect all gems and escape at the white X mark. # Use no more than 5 stateme…" at bounding box center [505, 141] width 164 height 246
click at [521, 255] on button "Run ⇧↵" at bounding box center [496, 258] width 190 height 20
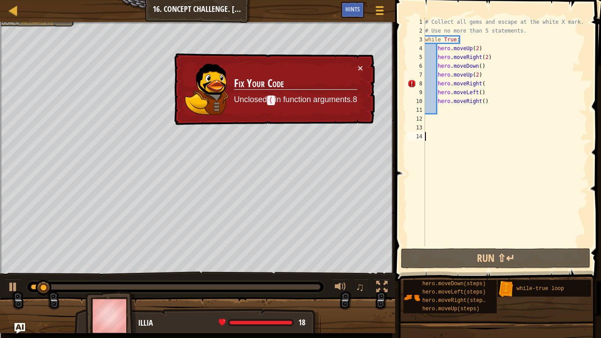
click at [491, 82] on div "# Collect all gems and escape at the white X mark. # Use no more than 5 stateme…" at bounding box center [505, 141] width 164 height 246
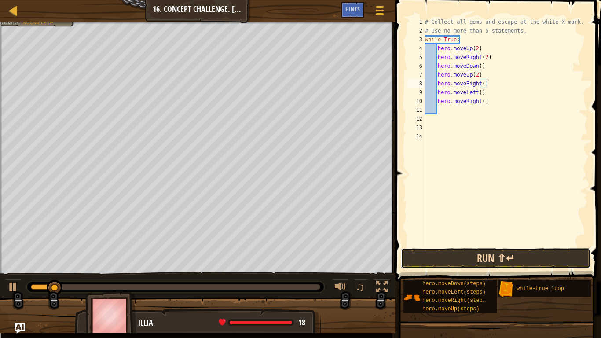
click at [501, 253] on button "Run ⇧↵" at bounding box center [496, 258] width 190 height 20
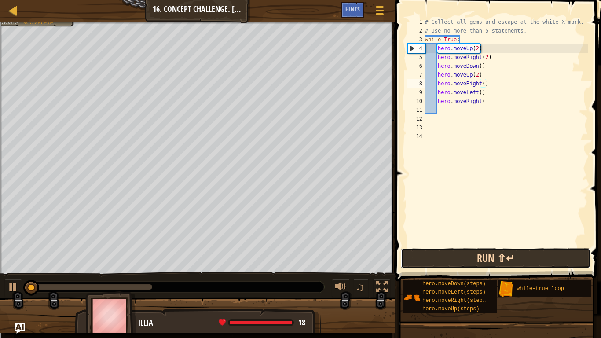
click at [549, 267] on button "Run ⇧↵" at bounding box center [496, 258] width 190 height 20
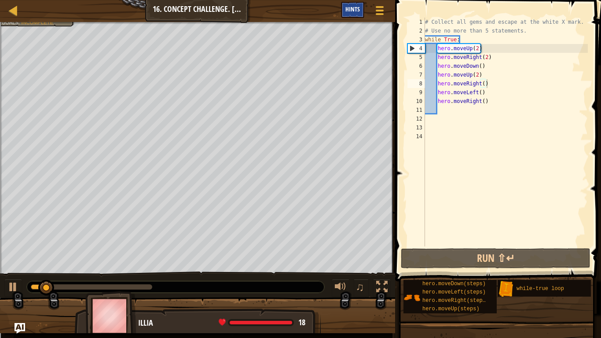
click at [350, 4] on div "Hints" at bounding box center [352, 10] width 23 height 16
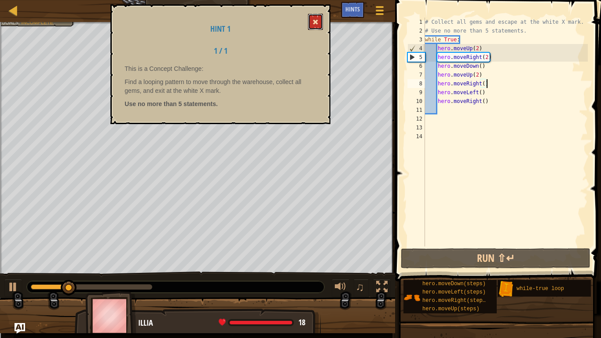
click at [312, 22] on button at bounding box center [315, 22] width 15 height 16
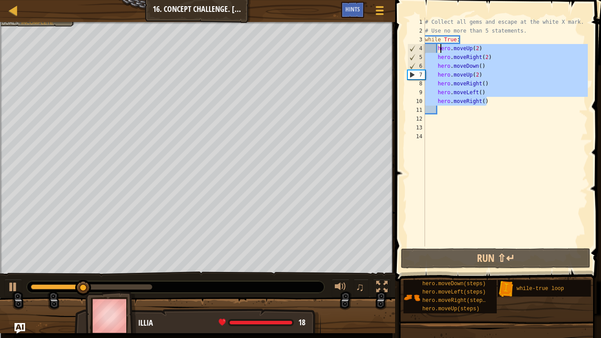
drag, startPoint x: 494, startPoint y: 103, endPoint x: 437, endPoint y: 48, distance: 79.0
click at [437, 48] on div "# Collect all gems and escape at the white X mark. # Use no more than 5 stateme…" at bounding box center [505, 141] width 164 height 246
type textarea "hero.moveUp(2) hero.moveRight(2)"
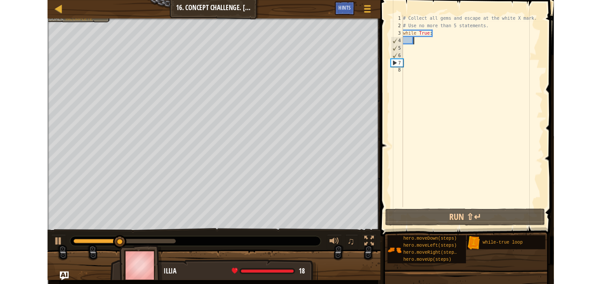
scroll to position [4, 1]
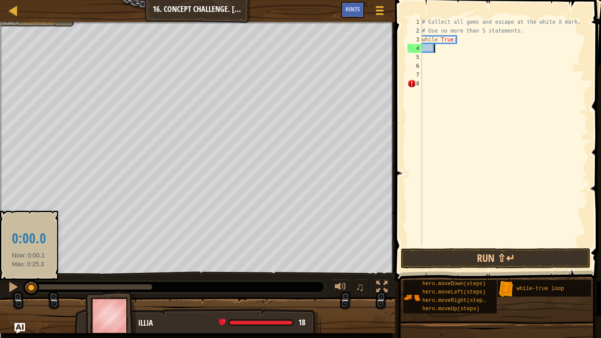
drag, startPoint x: 109, startPoint y: 290, endPoint x: 28, endPoint y: 284, distance: 81.5
click at [28, 284] on div at bounding box center [31, 288] width 16 height 16
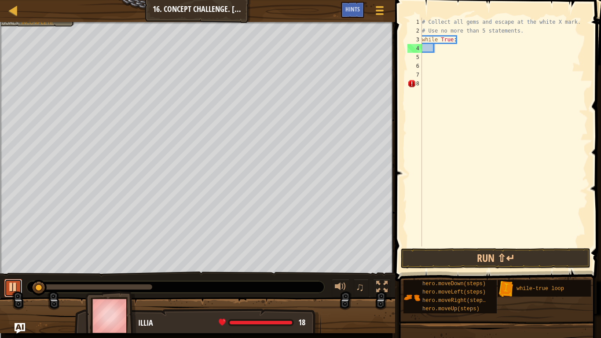
click at [17, 284] on div at bounding box center [12, 286] width 11 height 11
